Goal: Information Seeking & Learning: Find specific page/section

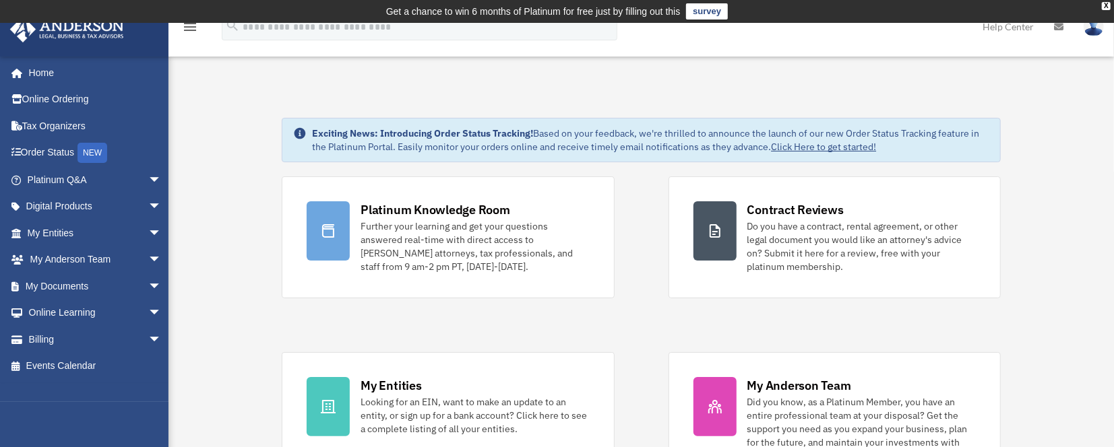
click at [66, 228] on link "My Entities arrow_drop_down" at bounding box center [95, 233] width 173 height 27
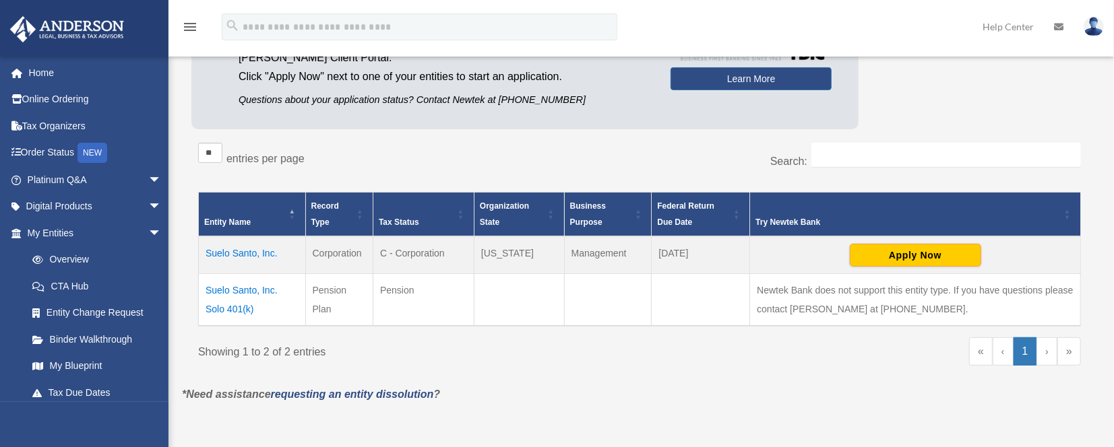
scroll to position [179, 0]
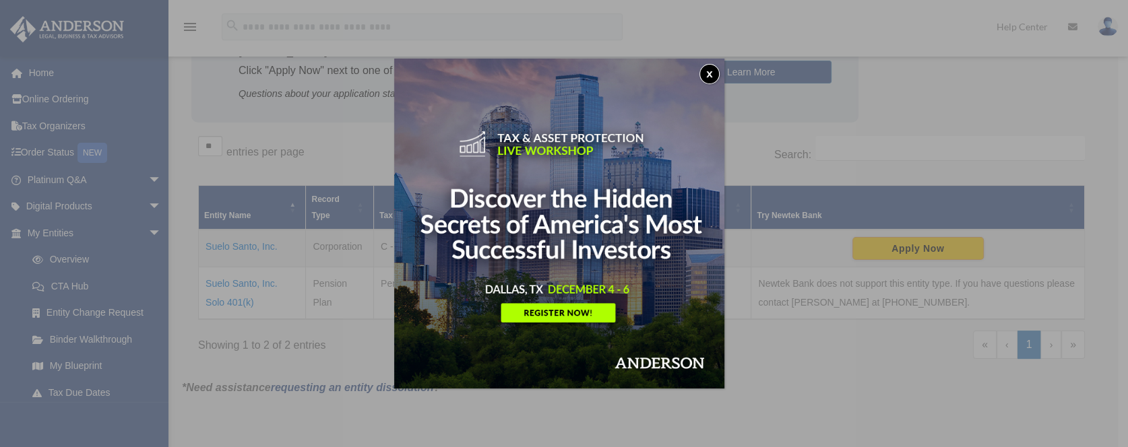
click at [711, 73] on button "x" at bounding box center [709, 74] width 20 height 20
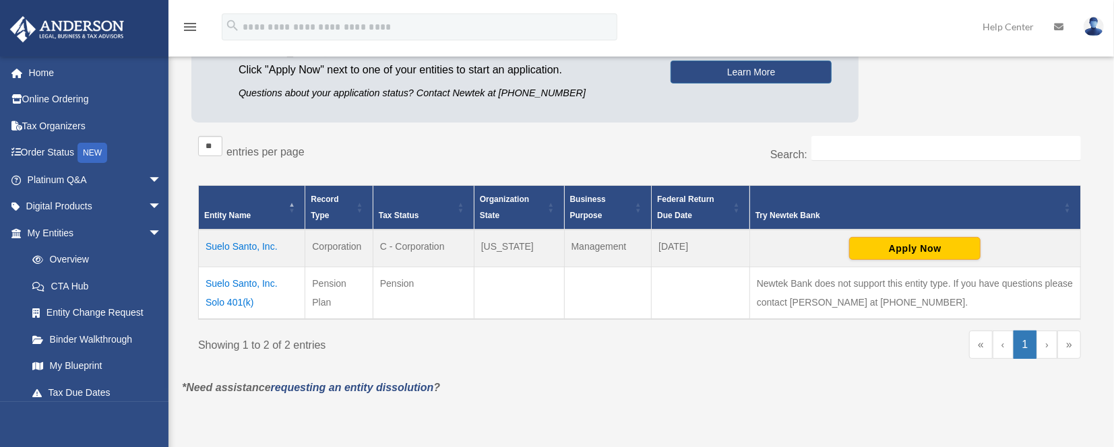
click at [229, 288] on td "Suelo Santo, Inc. Solo 401(k)" at bounding box center [252, 294] width 106 height 53
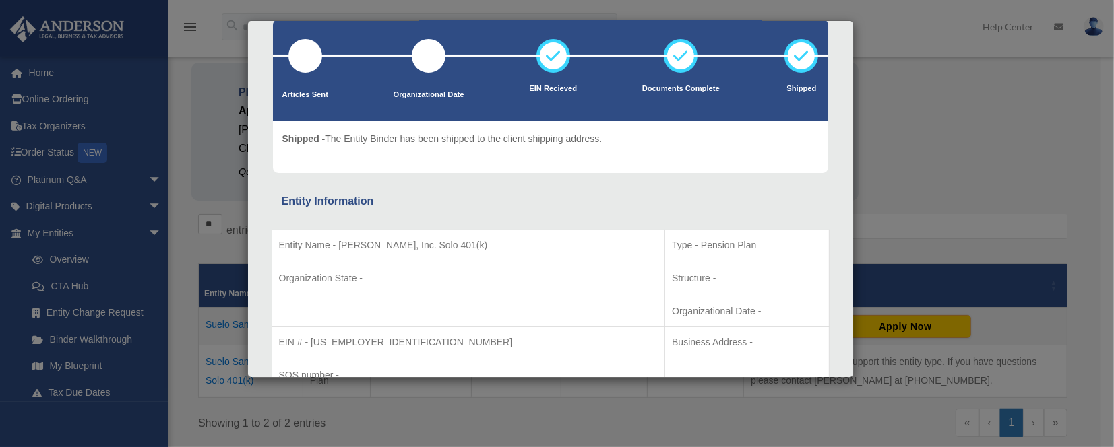
scroll to position [0, 0]
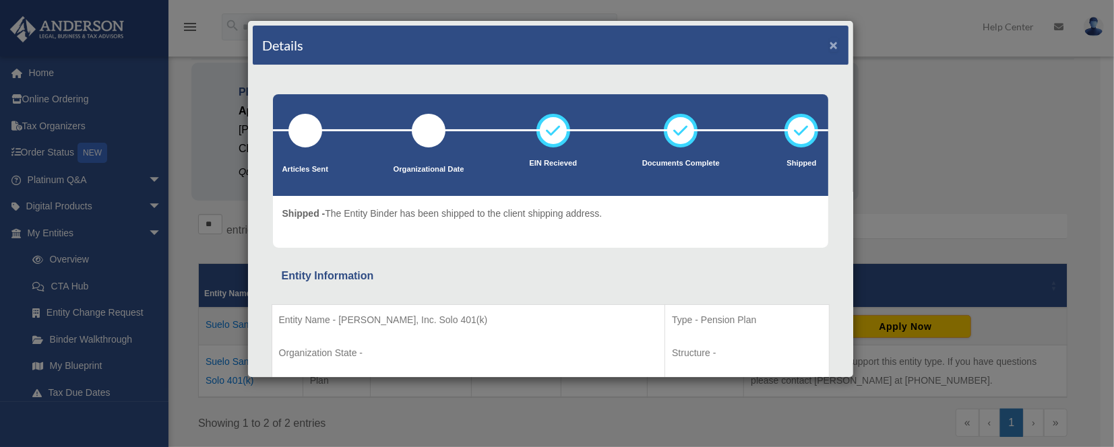
click at [830, 40] on button "×" at bounding box center [834, 45] width 9 height 14
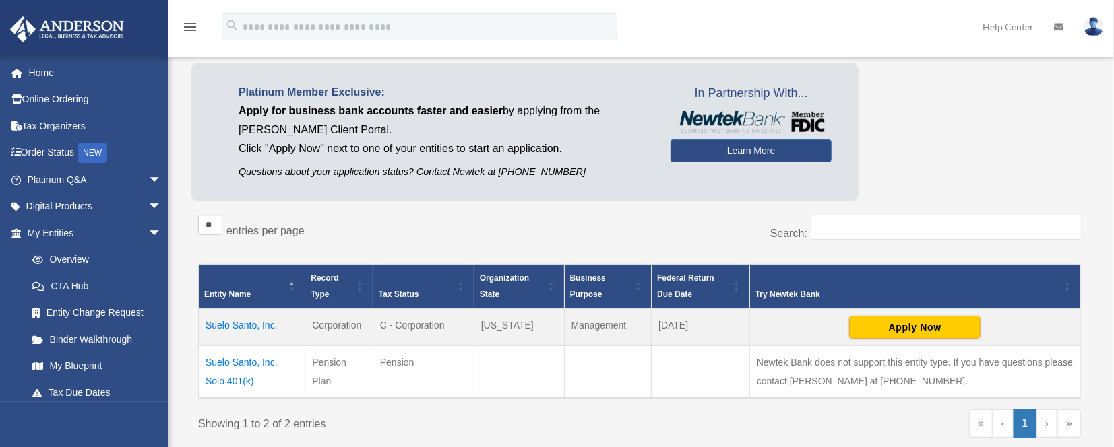
click at [224, 319] on td "Suelo Santo, Inc." at bounding box center [252, 328] width 106 height 38
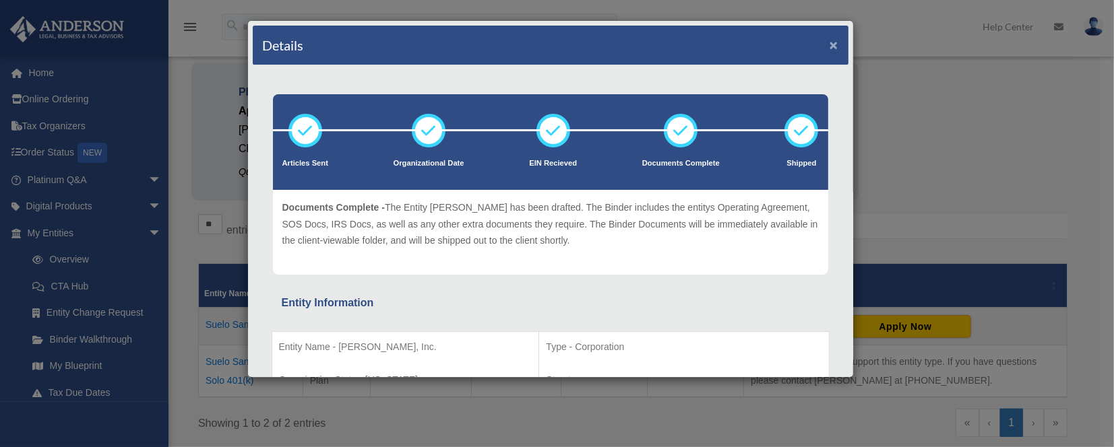
click at [830, 45] on button "×" at bounding box center [834, 45] width 9 height 14
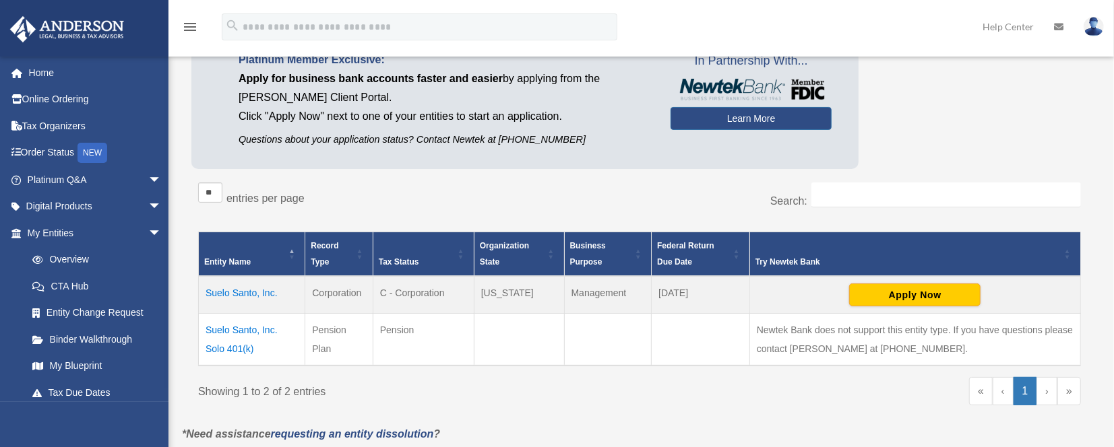
scroll to position [179, 0]
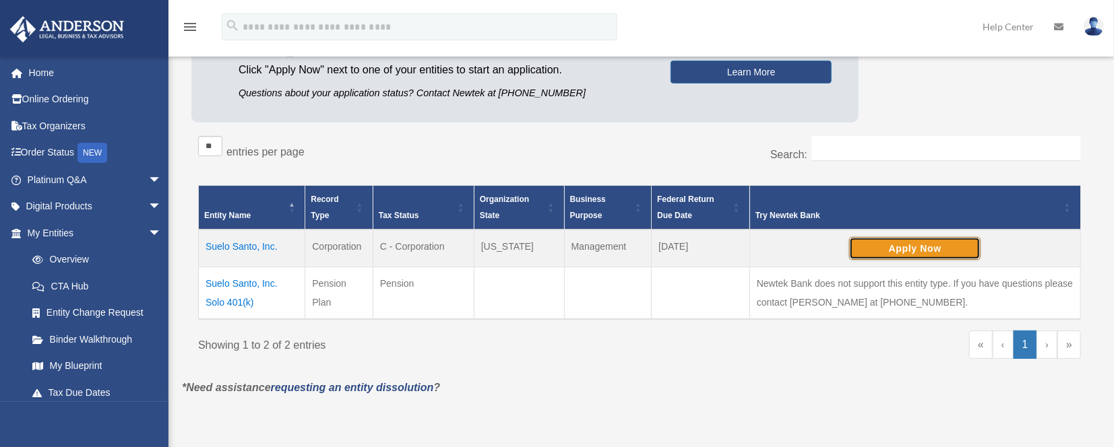
drag, startPoint x: 894, startPoint y: 246, endPoint x: 911, endPoint y: 337, distance: 92.5
click at [911, 337] on div "** ** ** *** entries per page Search: Entity Name Record Type Tax Status Organi…" at bounding box center [639, 254] width 883 height 237
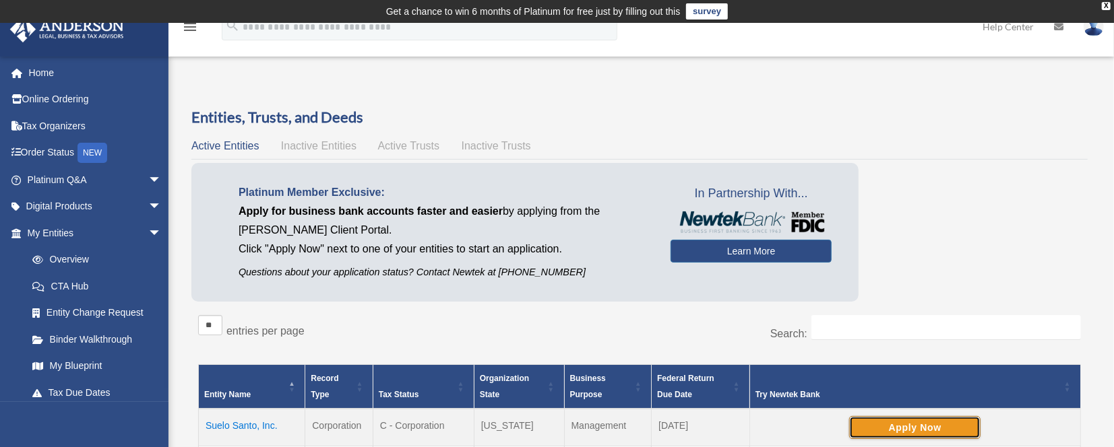
scroll to position [90, 0]
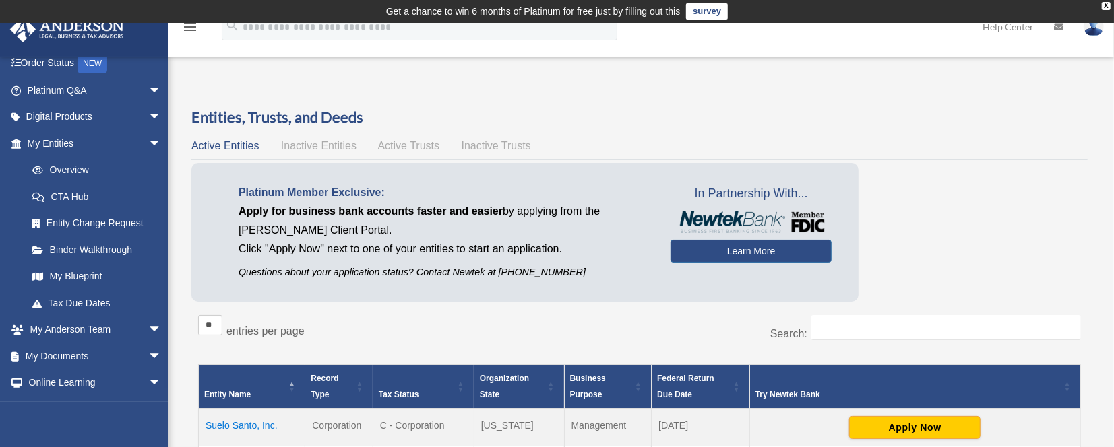
click at [63, 354] on link "My Documents arrow_drop_down" at bounding box center [95, 356] width 173 height 27
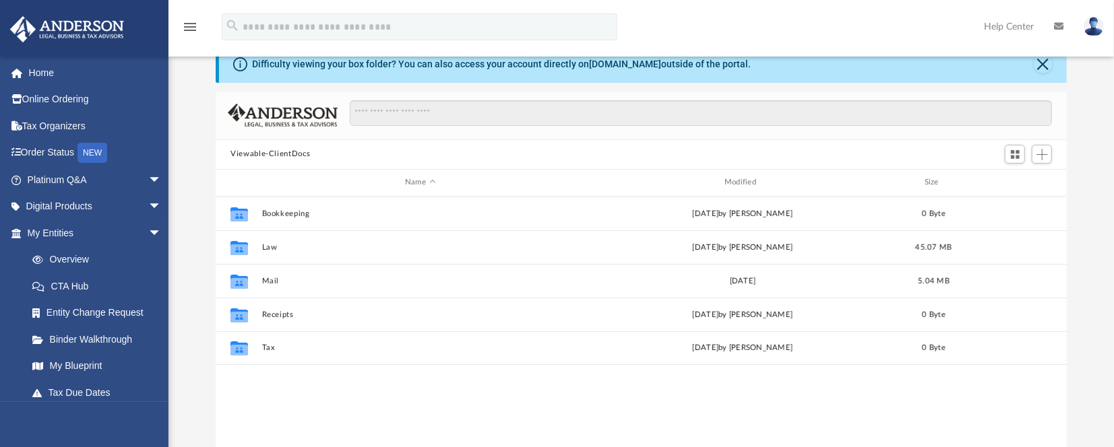
scroll to position [90, 0]
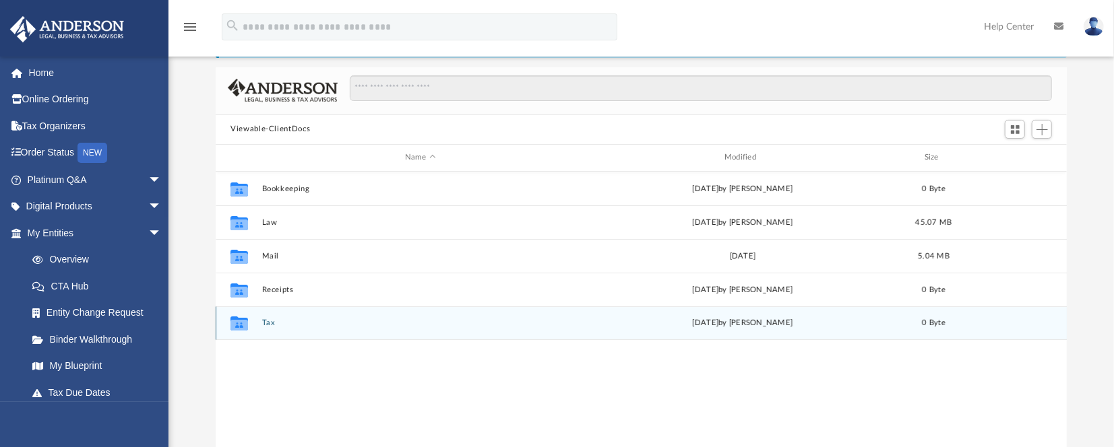
click at [236, 325] on g "grid" at bounding box center [239, 324] width 18 height 14
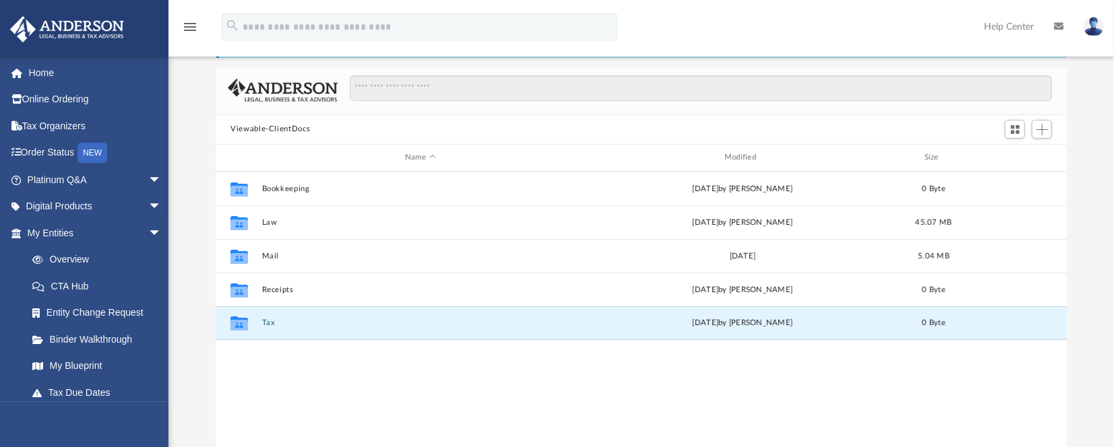
click at [270, 323] on button "Tax" at bounding box center [420, 323] width 317 height 9
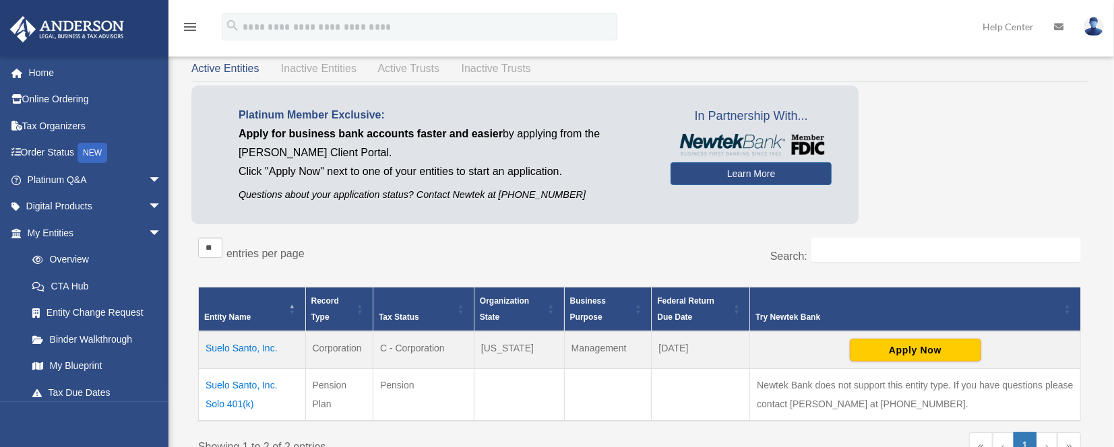
scroll to position [179, 0]
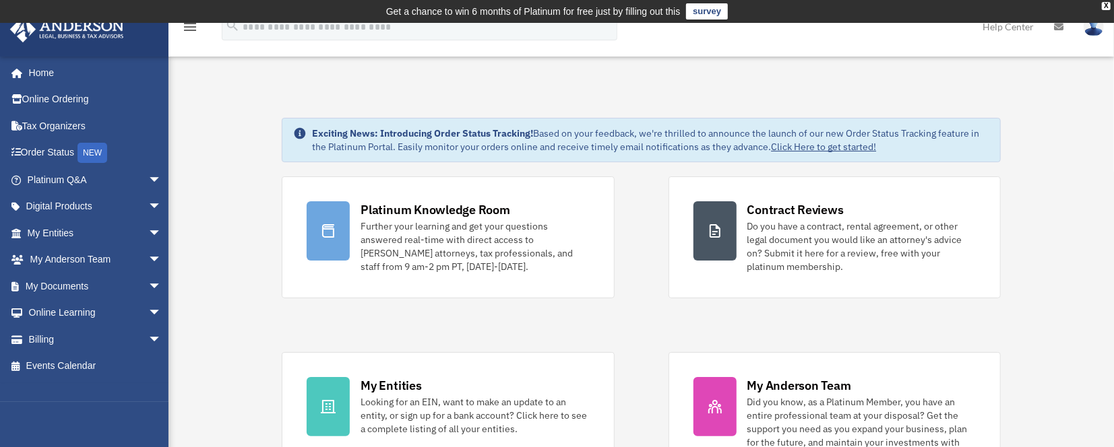
click at [80, 280] on link "My Documents arrow_drop_down" at bounding box center [95, 286] width 173 height 27
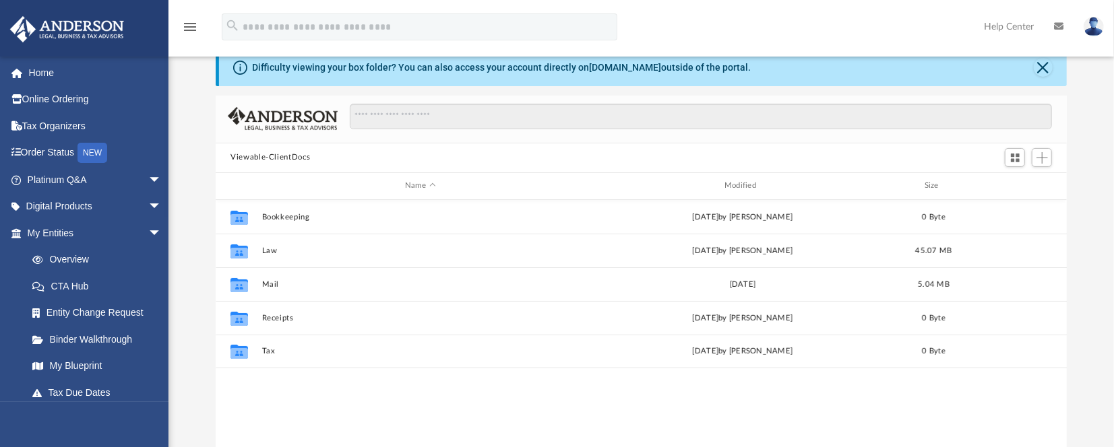
scroll to position [90, 0]
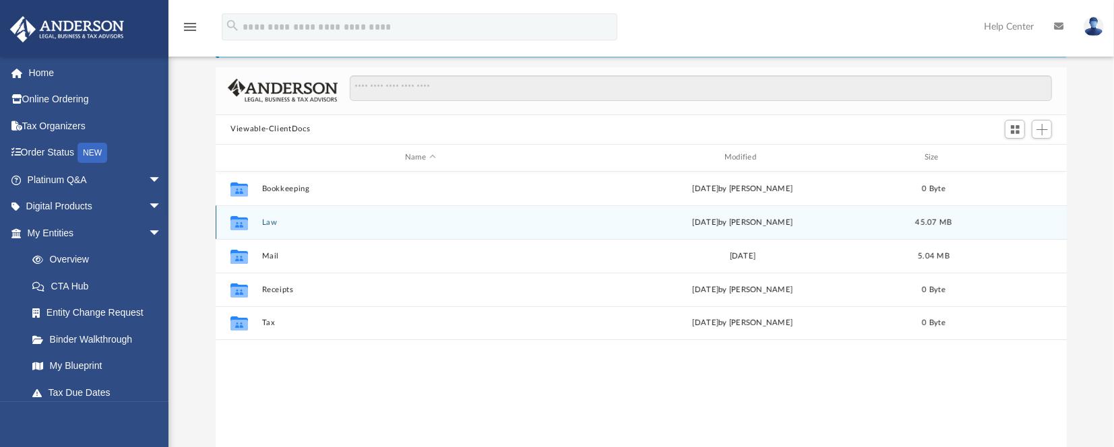
click at [236, 214] on icon "Collaborated Folder" at bounding box center [239, 223] width 22 height 22
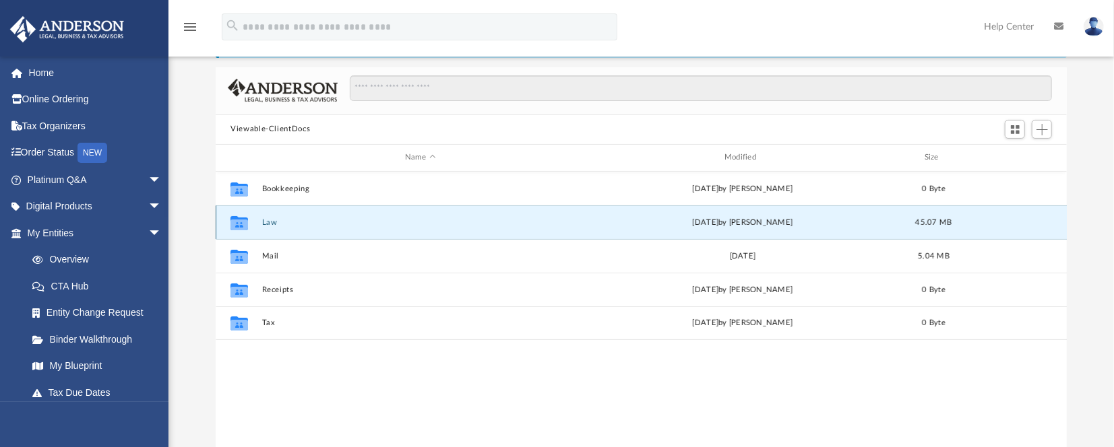
click at [237, 222] on icon "grid" at bounding box center [239, 223] width 18 height 14
click at [270, 222] on button "Law" at bounding box center [420, 222] width 317 height 9
click at [272, 220] on button "Law" at bounding box center [420, 222] width 317 height 9
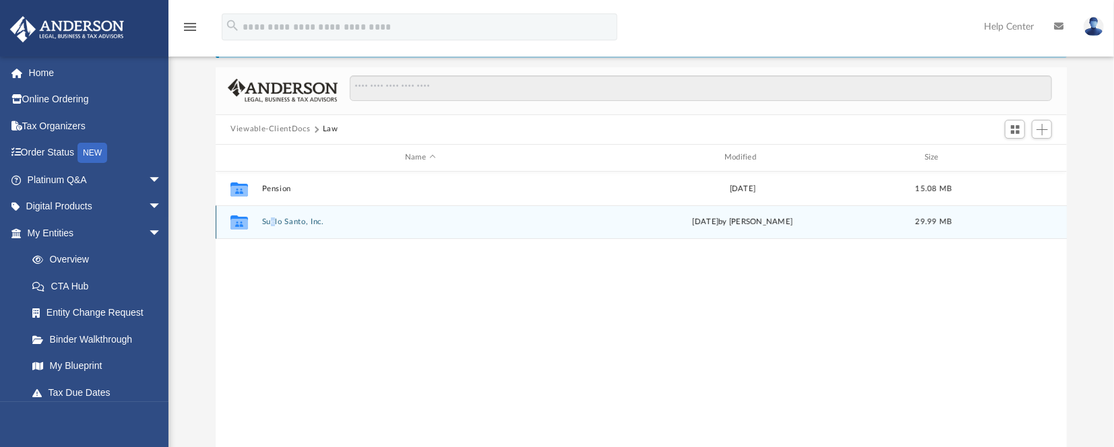
click at [274, 214] on div "Collaborated Folder Suelo Santo, Inc. Sat Sep 30 2023 by Cierra Kiiken 29.99 MB" at bounding box center [641, 223] width 851 height 34
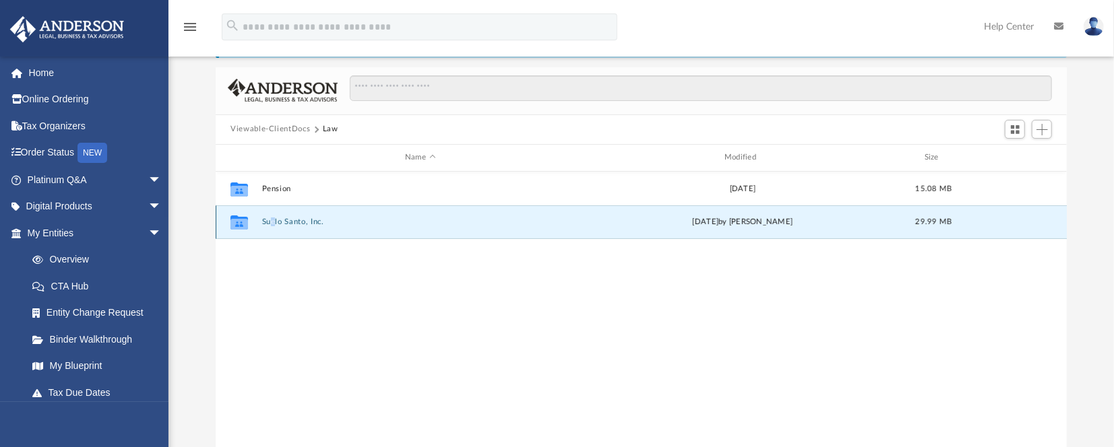
click at [274, 215] on div "Collaborated Folder Suelo Santo, Inc. Sat Sep 30 2023 by Cierra Kiiken 29.99 MB" at bounding box center [641, 223] width 851 height 34
drag, startPoint x: 274, startPoint y: 215, endPoint x: 243, endPoint y: 220, distance: 31.5
click at [243, 220] on icon "grid" at bounding box center [239, 224] width 18 height 11
click at [244, 220] on icon "grid" at bounding box center [239, 224] width 18 height 11
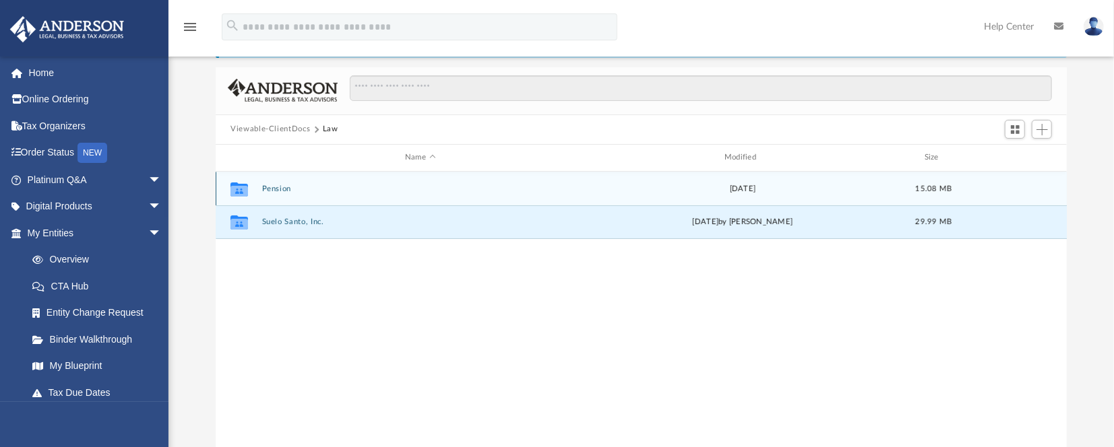
drag, startPoint x: 244, startPoint y: 220, endPoint x: 241, endPoint y: 190, distance: 29.8
click at [241, 190] on icon "grid" at bounding box center [239, 190] width 18 height 11
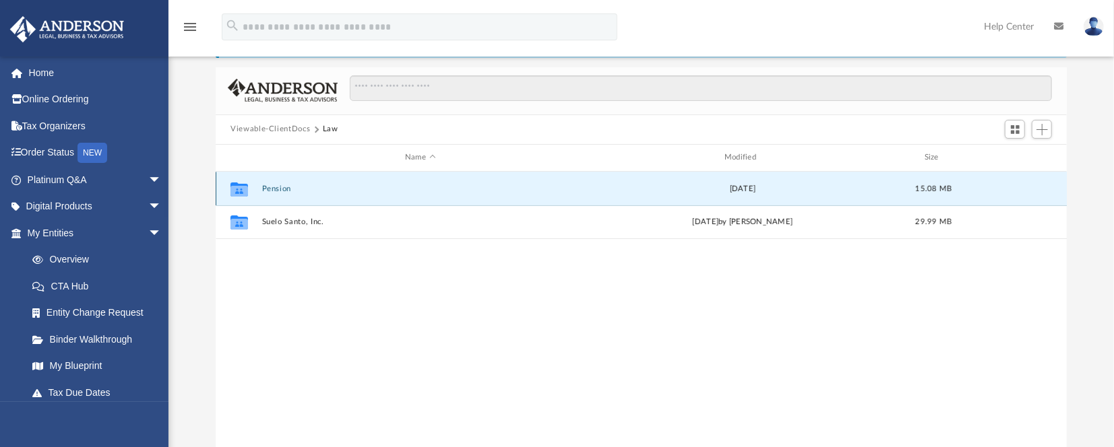
click at [246, 191] on icon "grid" at bounding box center [239, 190] width 18 height 11
click at [301, 261] on div "Collaborated Folder Pension Tue Sep 27 2022 15.08 MB Collaborated Folder Suelo …" at bounding box center [641, 311] width 851 height 279
click at [256, 125] on button "Viewable-ClientDocs" at bounding box center [270, 129] width 80 height 12
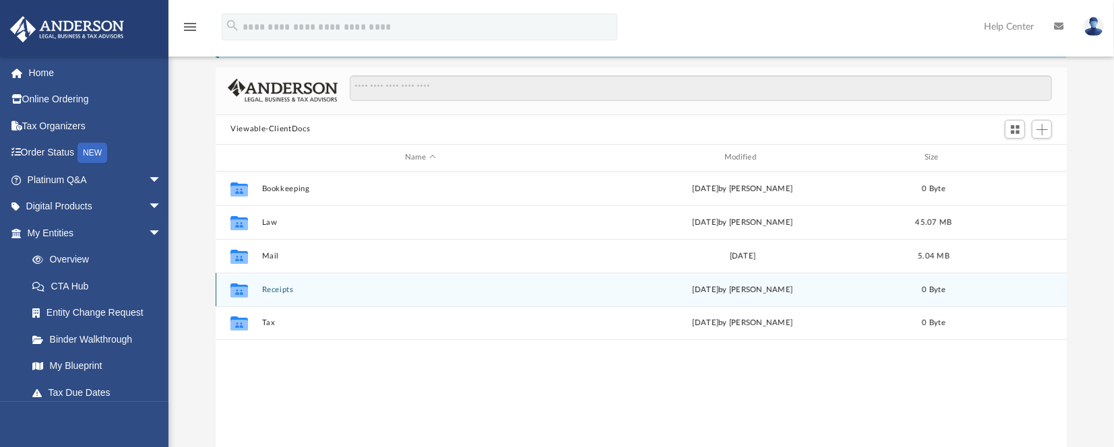
click at [260, 289] on div "Collaborated Folder Receipts Thu Apr 8 2021 by Lynette Solomon 0 Byte" at bounding box center [641, 290] width 851 height 34
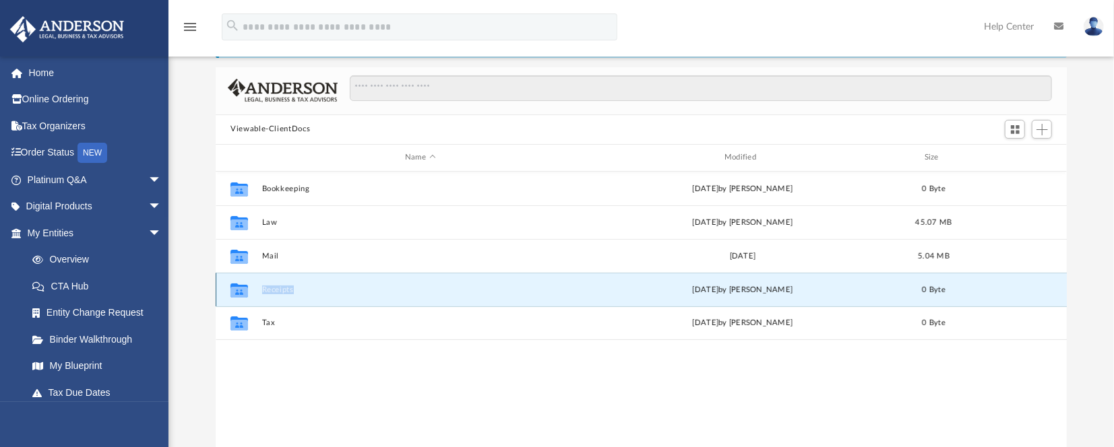
click at [260, 288] on div "Collaborated Folder Receipts Thu Apr 8 2021 by Lynette Solomon 0 Byte" at bounding box center [641, 290] width 851 height 34
drag, startPoint x: 260, startPoint y: 288, endPoint x: 242, endPoint y: 288, distance: 18.2
click at [242, 288] on icon "grid" at bounding box center [239, 291] width 18 height 11
click at [241, 287] on icon "grid" at bounding box center [239, 291] width 18 height 11
click at [439, 368] on div "Collaborated Folder Bookkeeping Thu Apr 8 2021 by Lynette Solomon 0 Byte Collab…" at bounding box center [641, 311] width 851 height 279
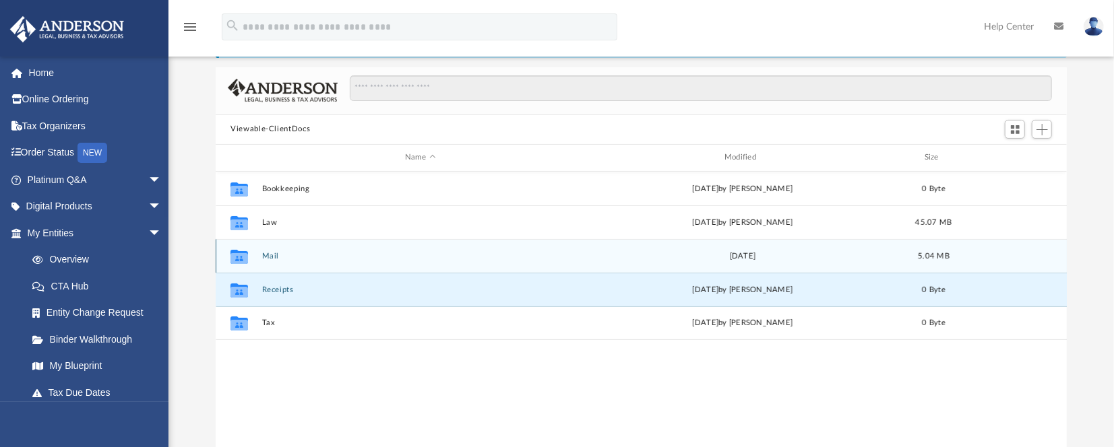
click at [269, 251] on div "Collaborated Folder Mail Wed Dec 20 2023 5.04 MB" at bounding box center [641, 256] width 851 height 34
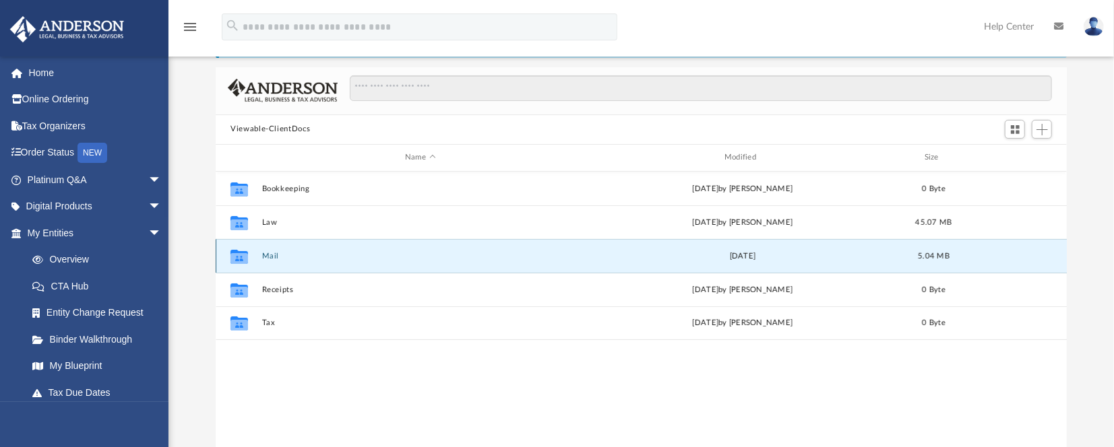
click at [238, 257] on icon "grid" at bounding box center [239, 258] width 18 height 11
click at [739, 253] on div "Wed Dec 20 2023" at bounding box center [742, 256] width 317 height 12
click at [234, 255] on icon "grid" at bounding box center [239, 258] width 18 height 11
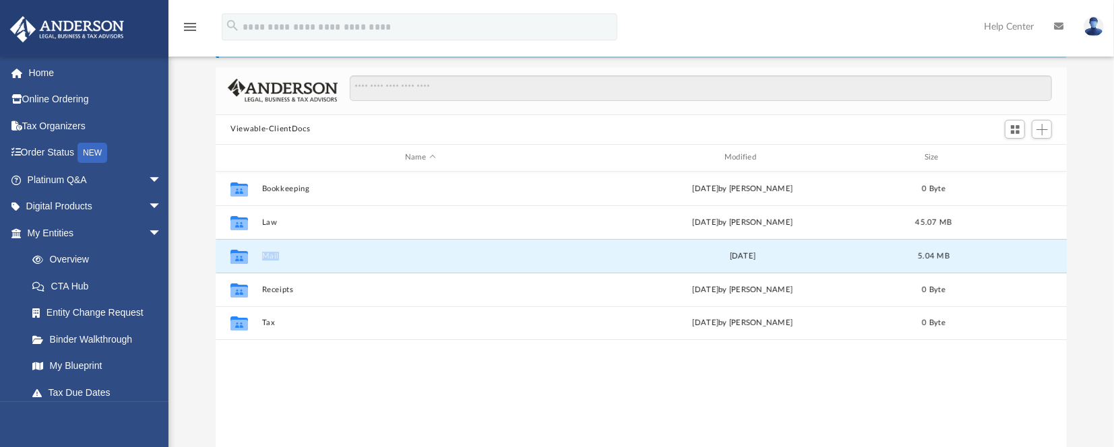
drag, startPoint x: 233, startPoint y: 255, endPoint x: 266, endPoint y: 255, distance: 33.0
click at [266, 255] on button "Mail" at bounding box center [420, 256] width 317 height 9
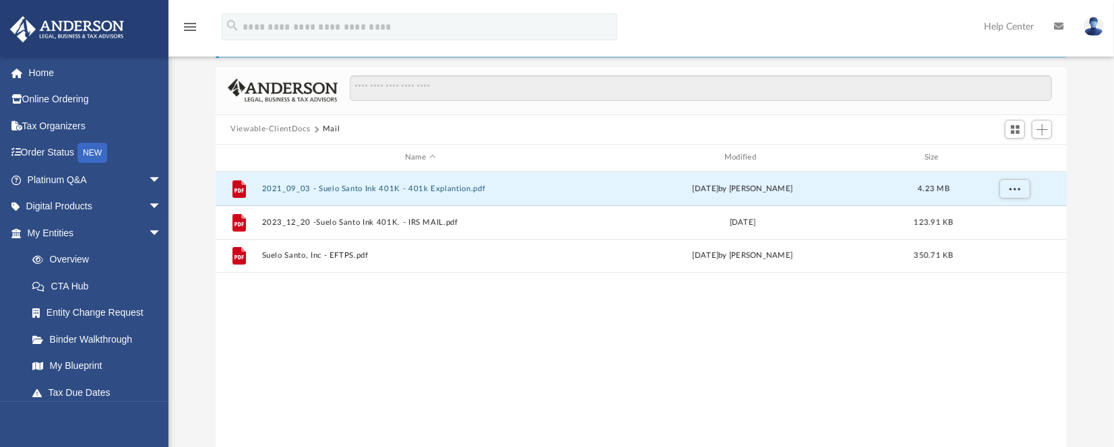
click at [409, 187] on button "2021_09_03 - Suelo Santo Ink 401K - 401k Explantion.pdf" at bounding box center [420, 189] width 317 height 9
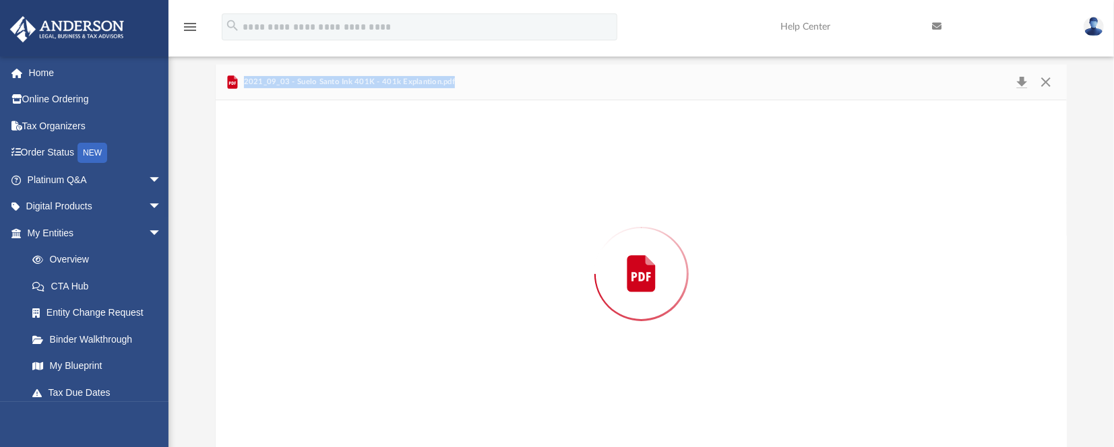
click at [409, 187] on div "Preview" at bounding box center [641, 274] width 851 height 348
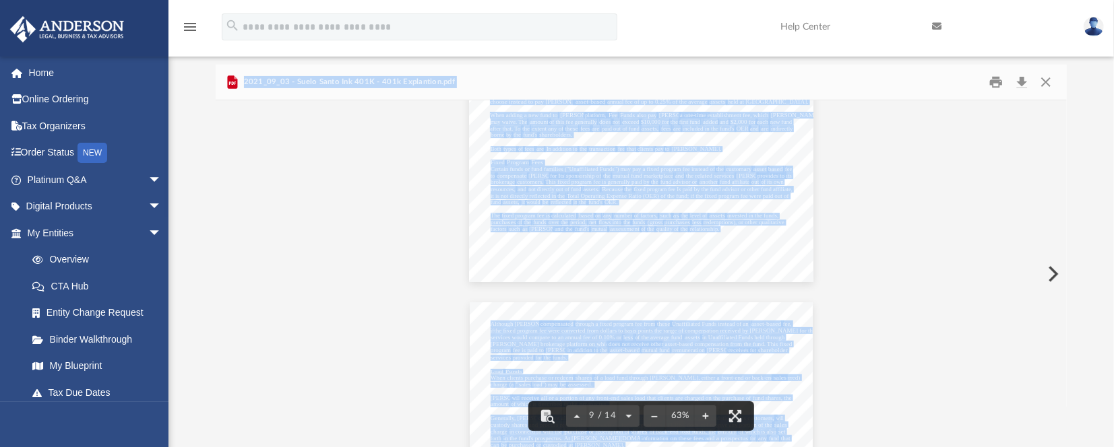
scroll to position [3594, 0]
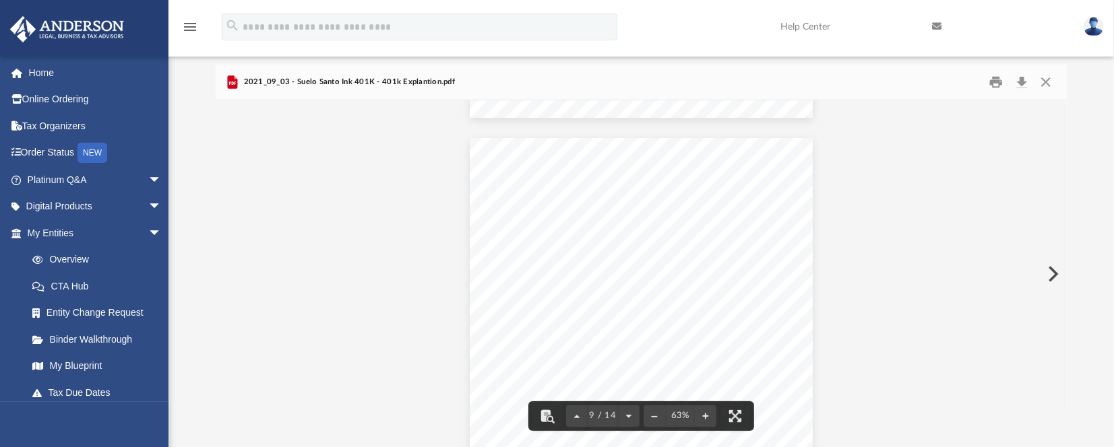
click at [238, 79] on icon "Preview" at bounding box center [232, 82] width 16 height 16
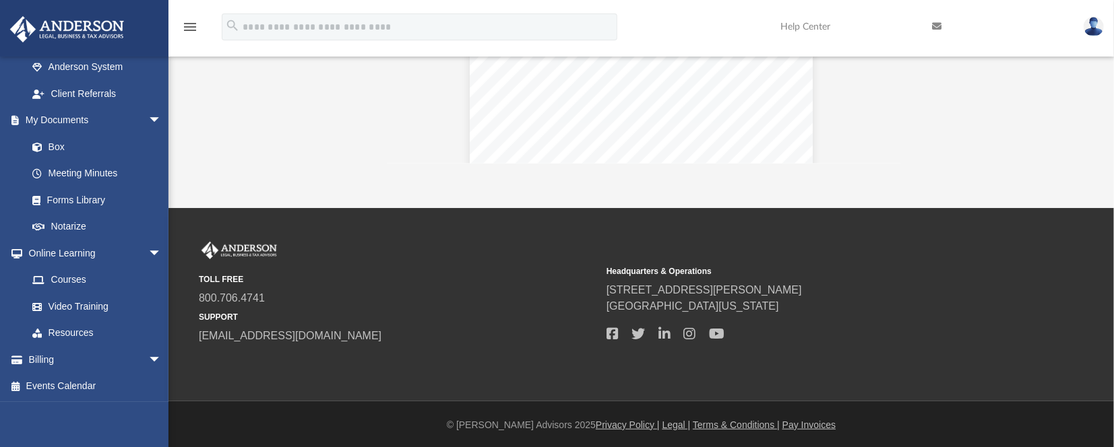
scroll to position [378, 0]
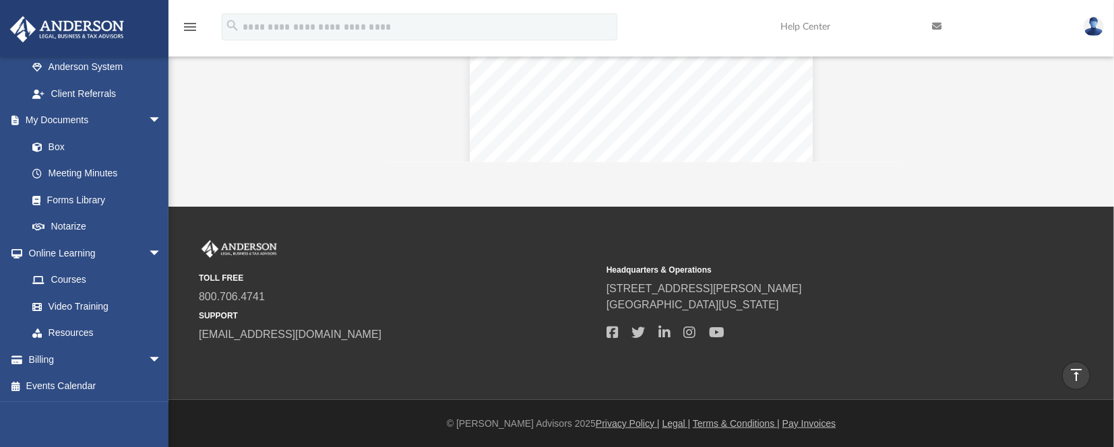
click at [33, 354] on link "Billing arrow_drop_down" at bounding box center [95, 359] width 173 height 27
click at [148, 355] on span "arrow_drop_down" at bounding box center [161, 360] width 27 height 28
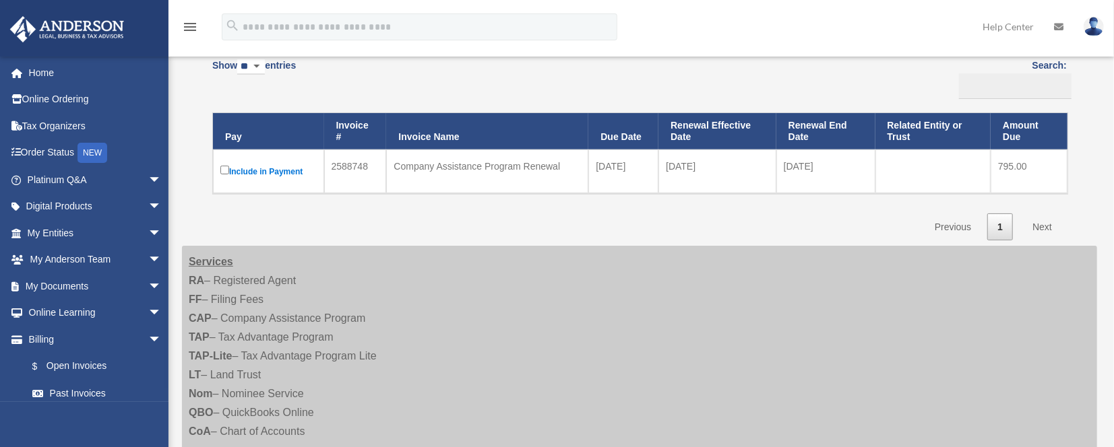
scroll to position [179, 0]
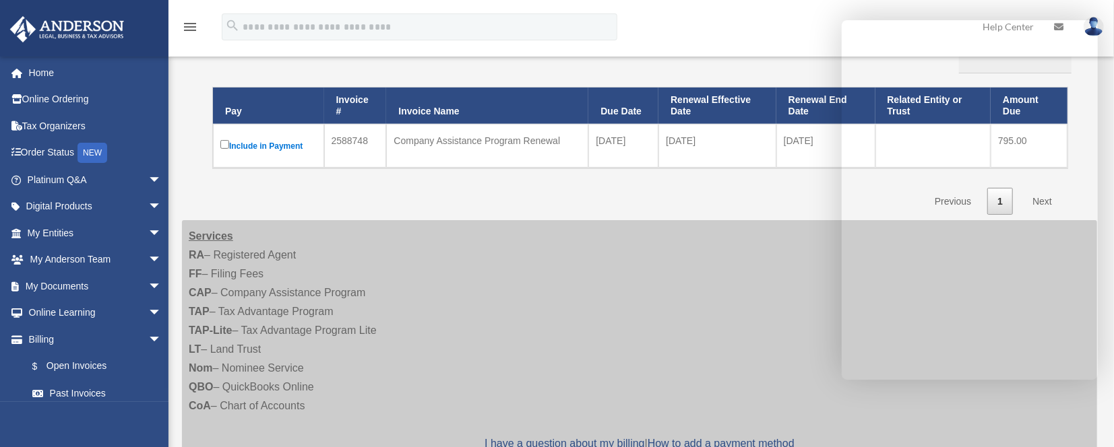
click at [148, 257] on span "arrow_drop_down" at bounding box center [161, 261] width 27 height 28
click at [110, 278] on link "My Anderson Team" at bounding box center [100, 286] width 163 height 27
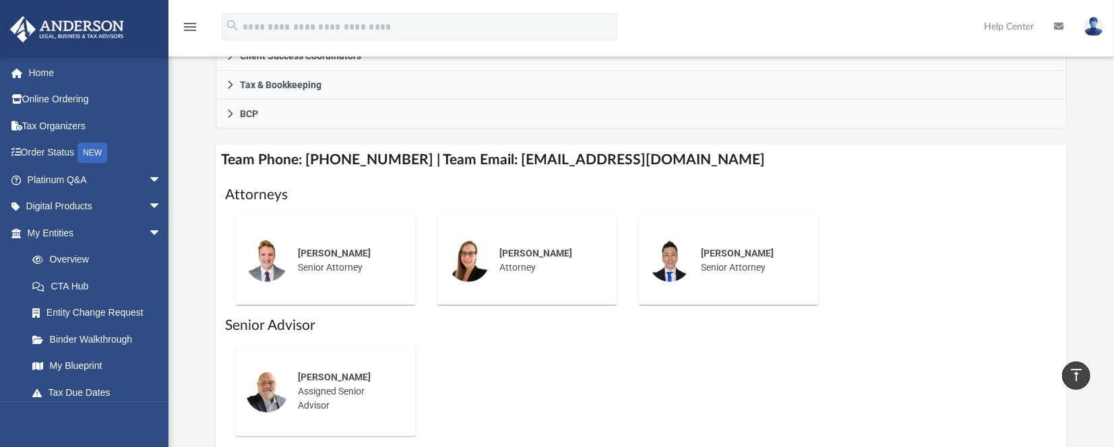
scroll to position [359, 0]
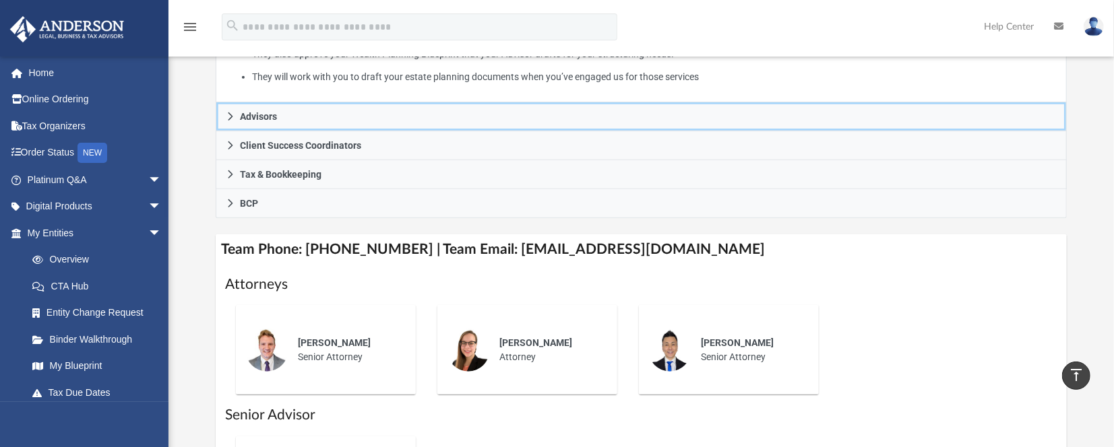
click at [230, 115] on icon at bounding box center [230, 116] width 9 height 9
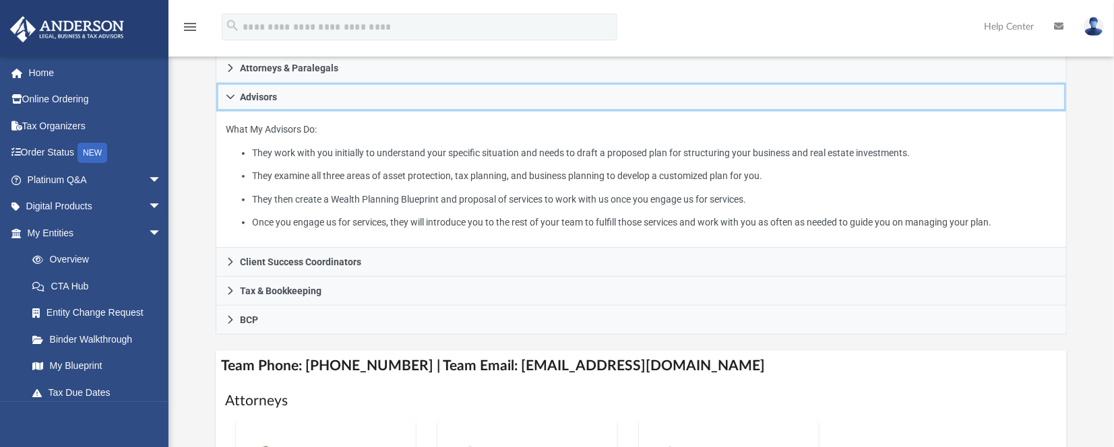
scroll to position [270, 0]
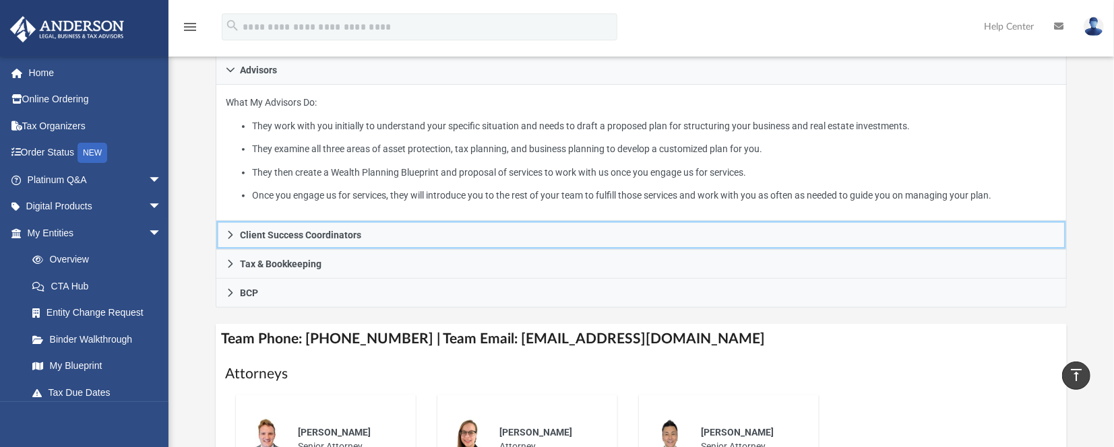
click at [230, 235] on icon at bounding box center [230, 234] width 9 height 9
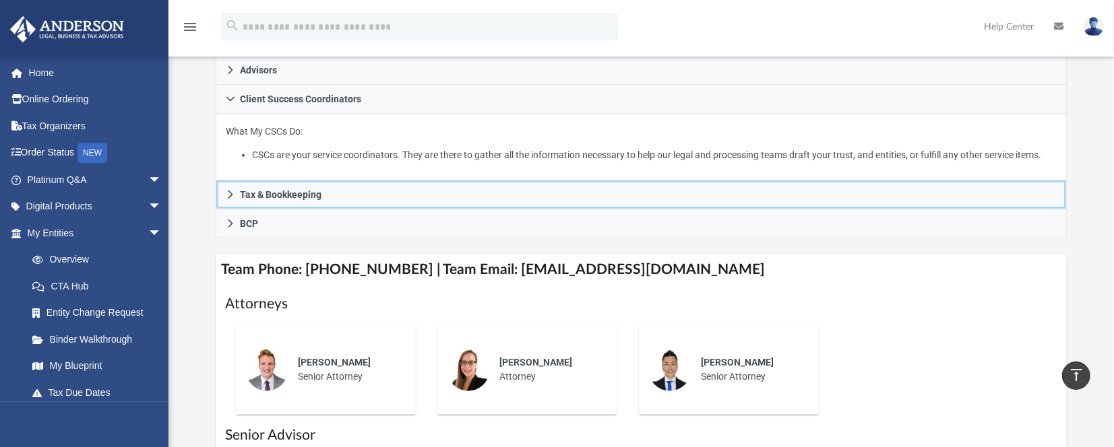
click at [230, 193] on icon at bounding box center [230, 194] width 9 height 9
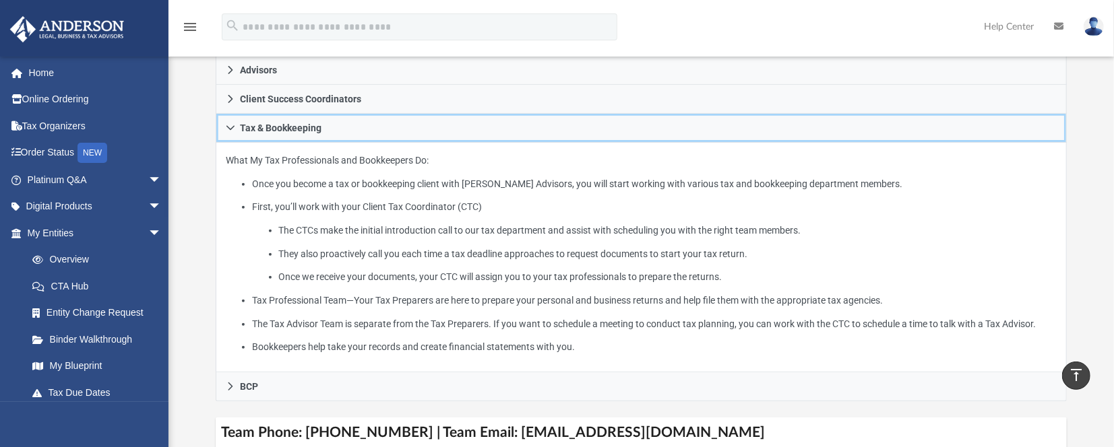
scroll to position [359, 0]
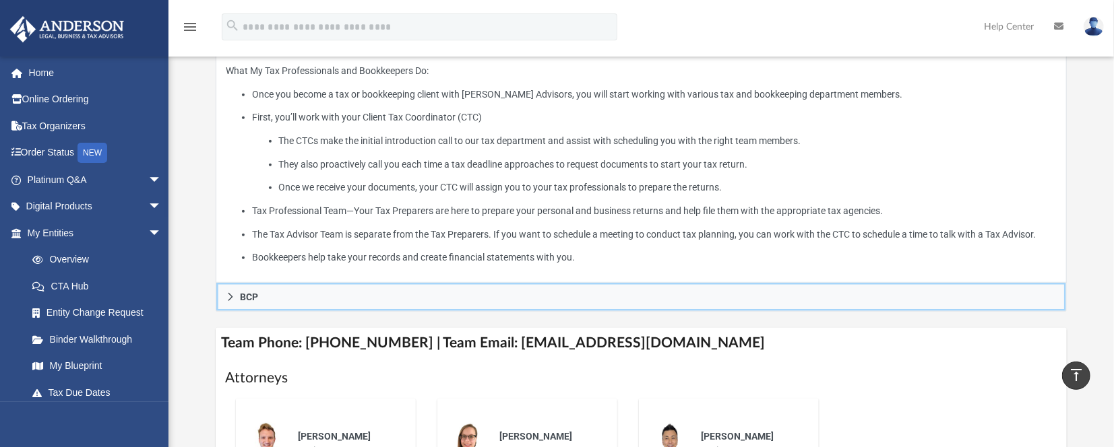
click at [227, 293] on icon at bounding box center [230, 296] width 9 height 9
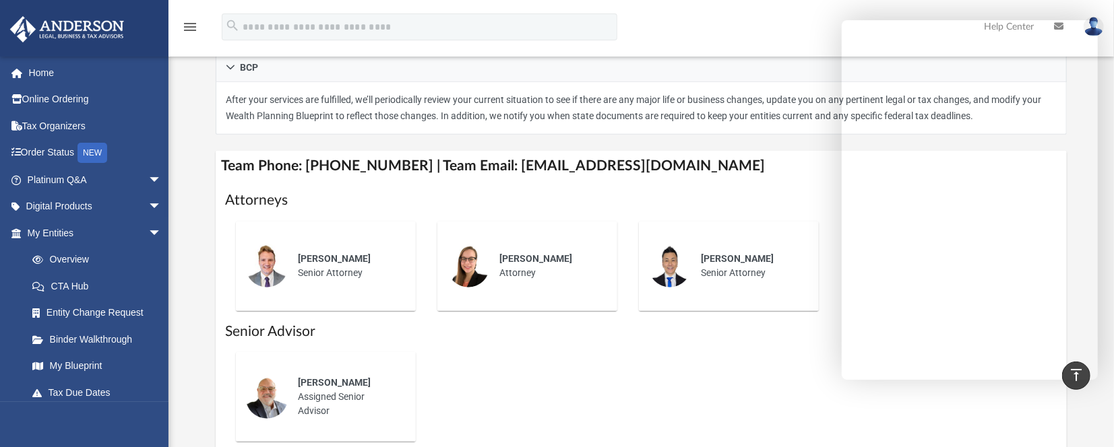
click at [49, 148] on link "Order Status NEW" at bounding box center [95, 153] width 173 height 28
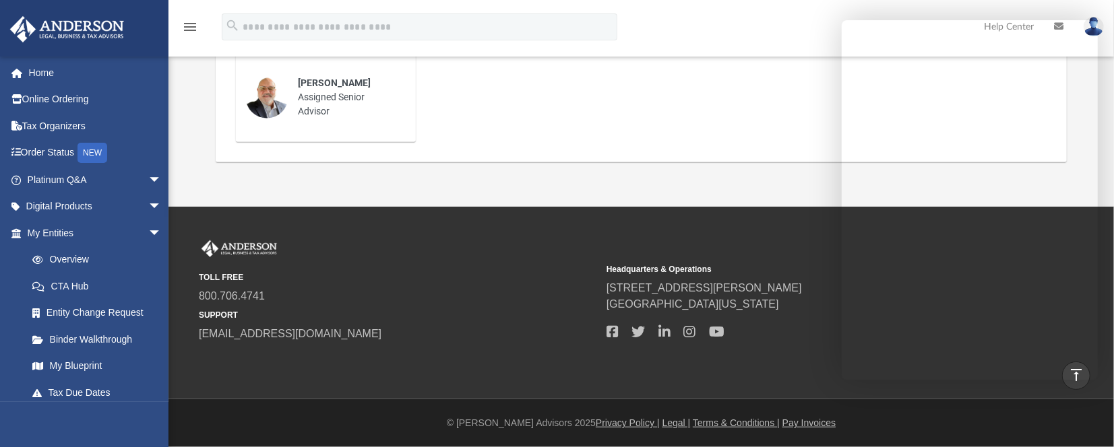
scroll to position [743, 0]
click at [68, 204] on link "Digital Products arrow_drop_down" at bounding box center [95, 206] width 173 height 27
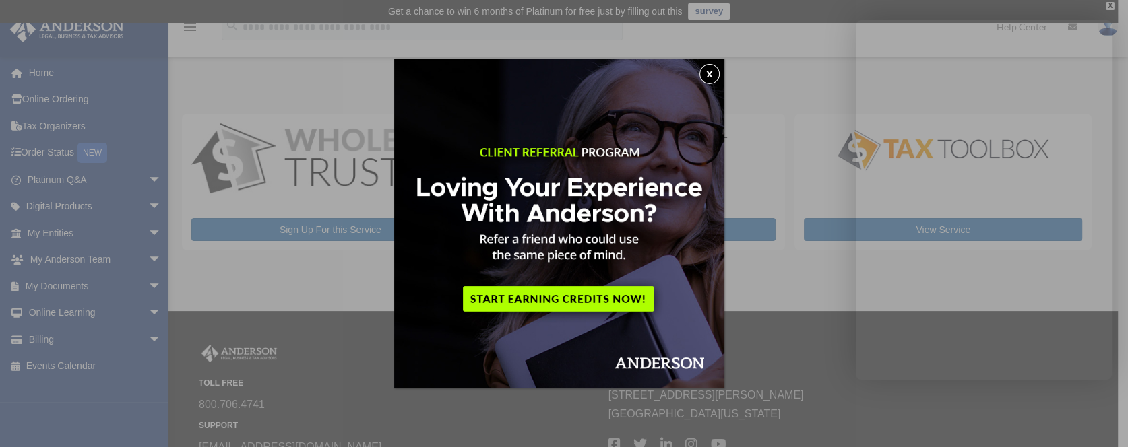
click at [714, 77] on button "x" at bounding box center [709, 74] width 20 height 20
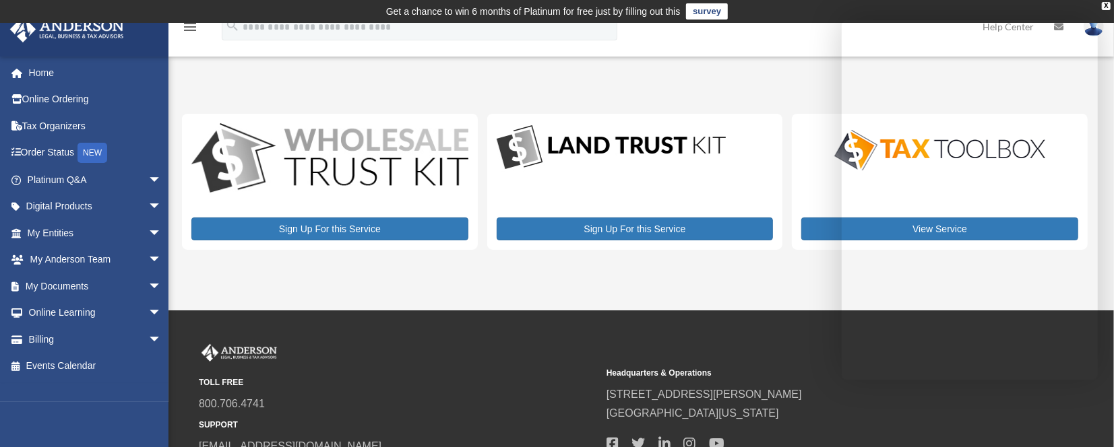
click at [54, 343] on link "Billing arrow_drop_down" at bounding box center [95, 339] width 173 height 27
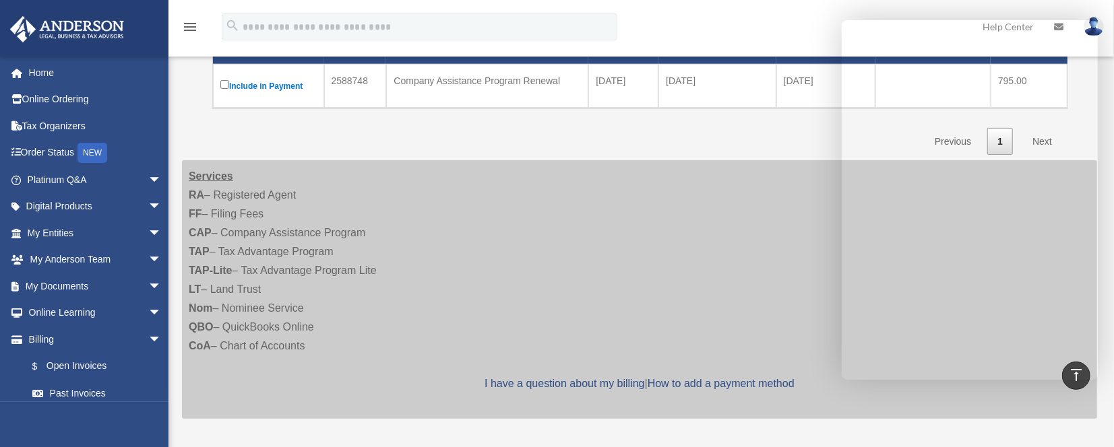
scroll to position [183, 0]
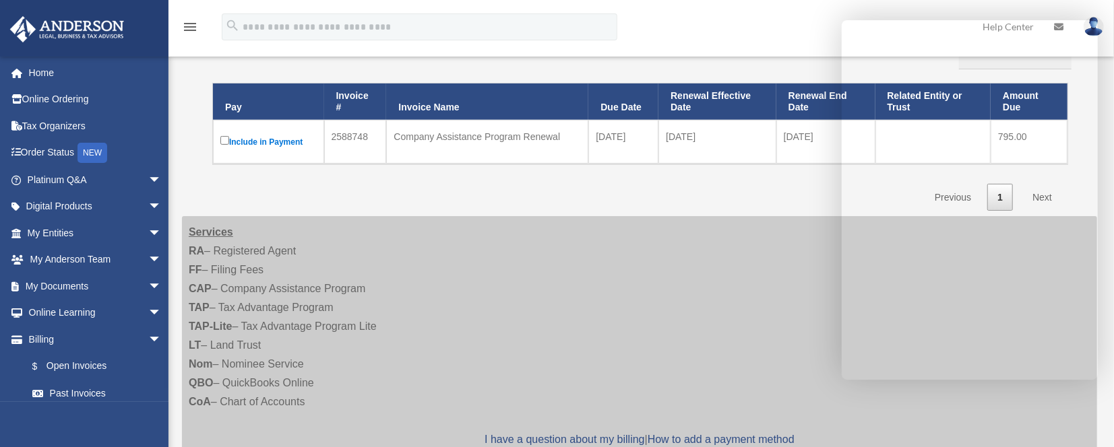
click at [49, 65] on link "Home" at bounding box center [95, 72] width 173 height 27
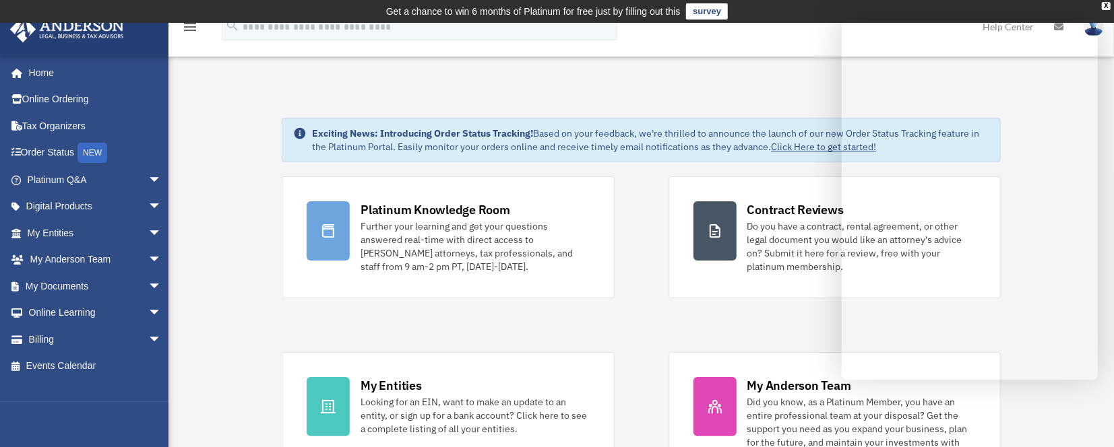
click at [57, 123] on link "Tax Organizers" at bounding box center [95, 126] width 173 height 27
